Goal: Task Accomplishment & Management: Use online tool/utility

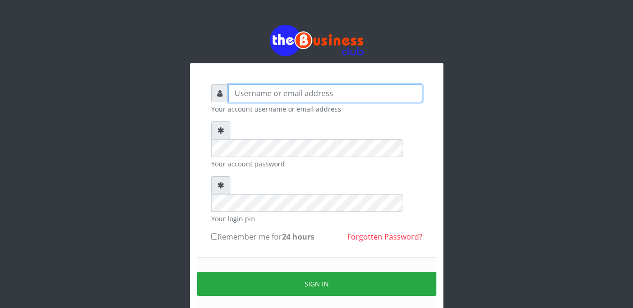
click at [237, 88] on input "text" at bounding box center [326, 94] width 194 height 18
type input "happinesschidera20@gmail.com"
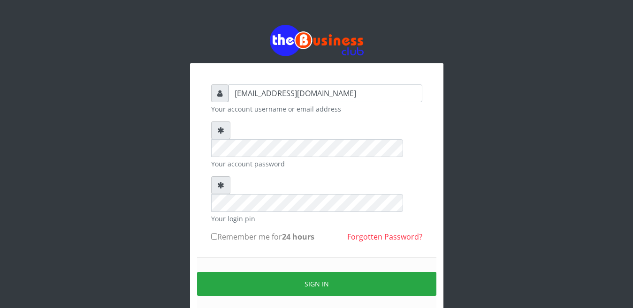
click at [214, 234] on input "Remember me for 24 hours" at bounding box center [214, 237] width 6 height 6
checkbox input "true"
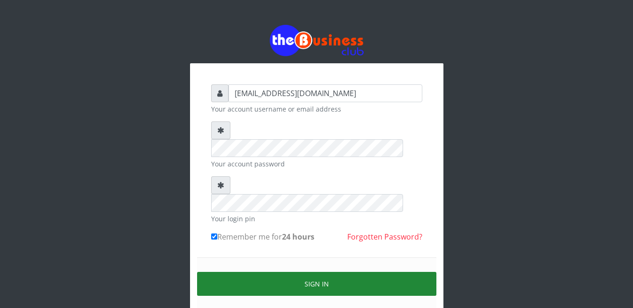
click at [304, 272] on button "Sign in" at bounding box center [316, 284] width 239 height 24
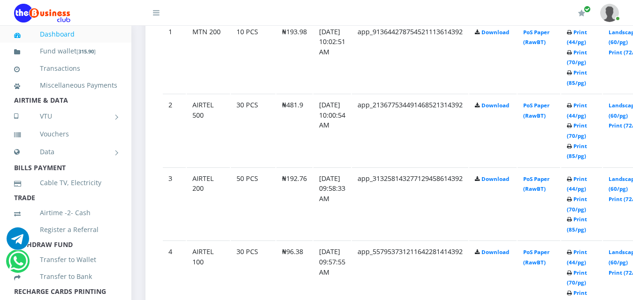
scroll to position [563, 0]
click at [585, 93] on td "Print (44/pg) Print (70/pg) Print (85/pg)" at bounding box center [581, 56] width 41 height 73
click at [572, 76] on icon at bounding box center [569, 73] width 5 height 6
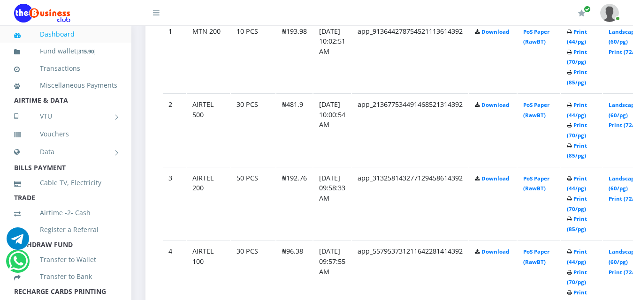
click at [587, 86] on b "Print (44/pg) Print (70/pg) Print (85/pg)" at bounding box center [577, 57] width 20 height 58
click at [587, 222] on link "Print (85/pg)" at bounding box center [577, 223] width 20 height 17
click at [572, 55] on icon at bounding box center [569, 53] width 5 height 6
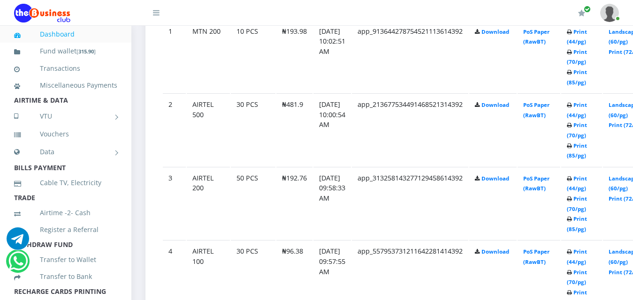
click at [581, 93] on td "Print (44/pg) Print (70/pg) Print (85/pg)" at bounding box center [581, 56] width 41 height 73
click at [587, 224] on link "Print (85/pg)" at bounding box center [577, 223] width 20 height 17
click at [572, 76] on icon at bounding box center [569, 73] width 5 height 6
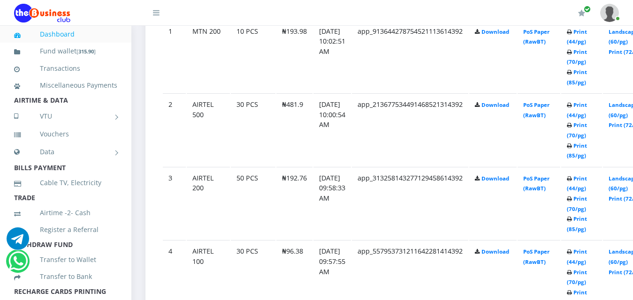
click at [585, 93] on td "Print (44/pg) Print (70/pg) Print (85/pg)" at bounding box center [581, 56] width 41 height 73
click at [572, 76] on icon at bounding box center [569, 73] width 5 height 6
click at [572, 55] on icon at bounding box center [569, 53] width 5 height 6
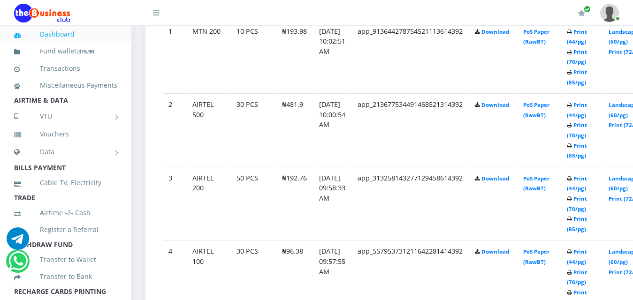
click at [584, 86] on small "Print (44/pg) Print (70/pg) Print (85/pg)" at bounding box center [577, 57] width 20 height 58
click at [572, 55] on icon at bounding box center [569, 53] width 5 height 6
click at [582, 93] on td "Print (44/pg) Print (70/pg) Print (85/pg)" at bounding box center [581, 56] width 41 height 73
click at [586, 86] on small "Print (44/pg) Print (70/pg) Print (85/pg)" at bounding box center [577, 57] width 20 height 58
